Goal: Check status: Check status

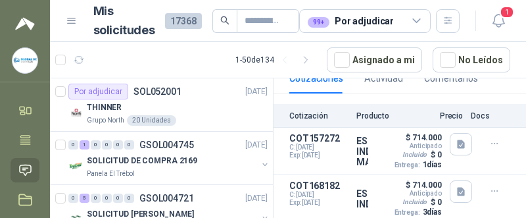
scroll to position [177, 0]
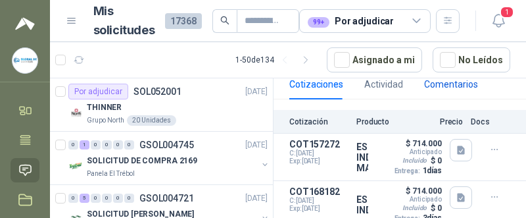
click at [271, 91] on div "Comentarios" at bounding box center [451, 84] width 54 height 14
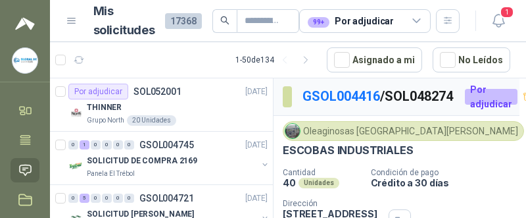
scroll to position [0, 0]
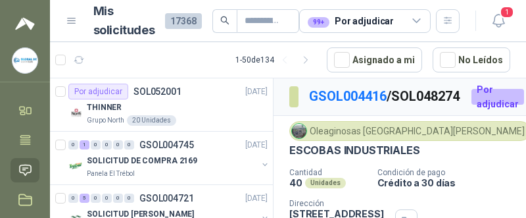
click at [271, 22] on icon "button" at bounding box center [498, 20] width 16 height 16
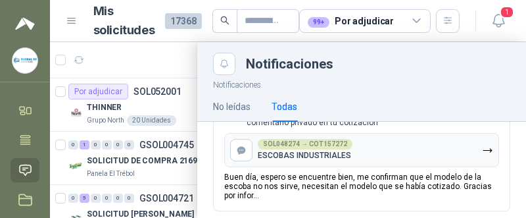
scroll to position [225, 0]
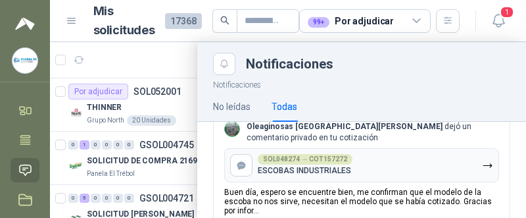
click at [271, 148] on button "SOL048274 → COT157272 ESCOBAS INDUSTRIALES" at bounding box center [361, 165] width 275 height 34
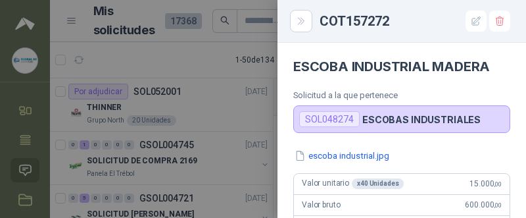
click at [271, 26] on button "Close" at bounding box center [301, 21] width 22 height 22
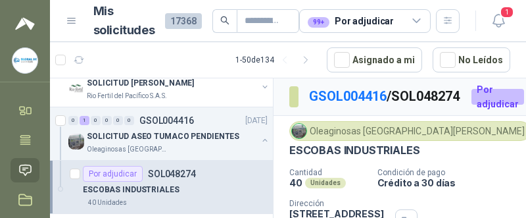
scroll to position [133, 0]
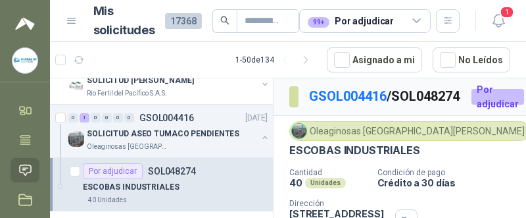
click at [210, 179] on div "ESCOBAS INDUSTRIALES" at bounding box center [175, 187] width 185 height 16
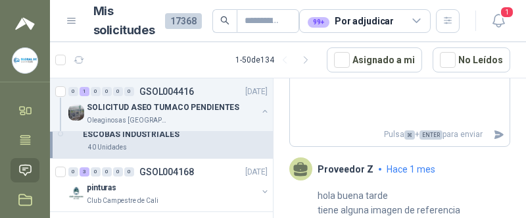
scroll to position [185, 0]
click at [227, 145] on div "40 Unidades" at bounding box center [175, 148] width 185 height 11
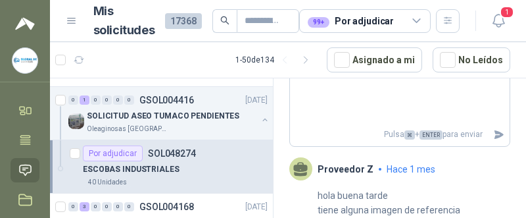
scroll to position [152, 0]
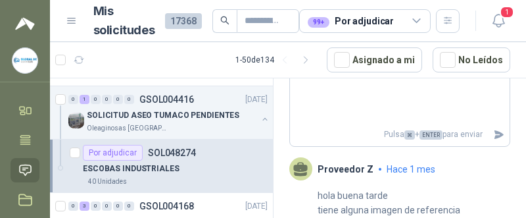
click at [225, 164] on div "ESCOBAS INDUSTRIALES" at bounding box center [175, 168] width 185 height 16
click at [221, 126] on div "Oleaginosas [GEOGRAPHIC_DATA][PERSON_NAME]" at bounding box center [172, 128] width 170 height 11
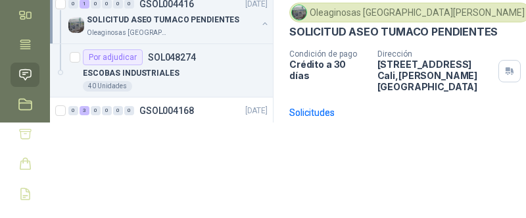
scroll to position [98, 0]
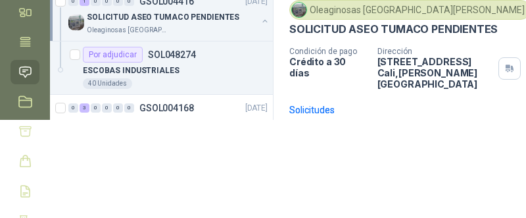
click at [271, 164] on td "ESCOBAS INDUSTRIALES" at bounding box center [446, 170] width 66 height 32
click at [271, 166] on b "SOL048274" at bounding box center [383, 170] width 43 height 9
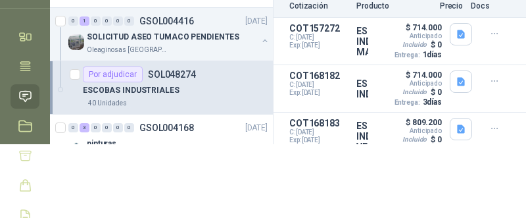
scroll to position [218, 0]
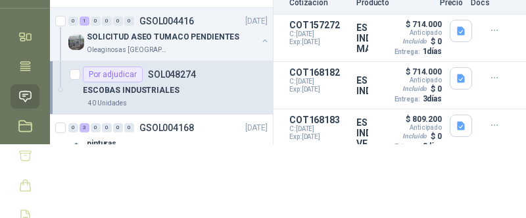
click at [271, 133] on span "C: [DATE]" at bounding box center [318, 129] width 59 height 8
click at [0, 0] on button "Detalles" at bounding box center [0, 0] width 0 height 0
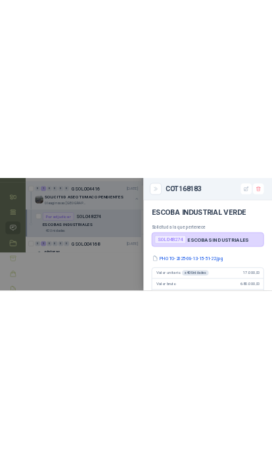
scroll to position [0, 0]
